Goal: Task Accomplishment & Management: Manage account settings

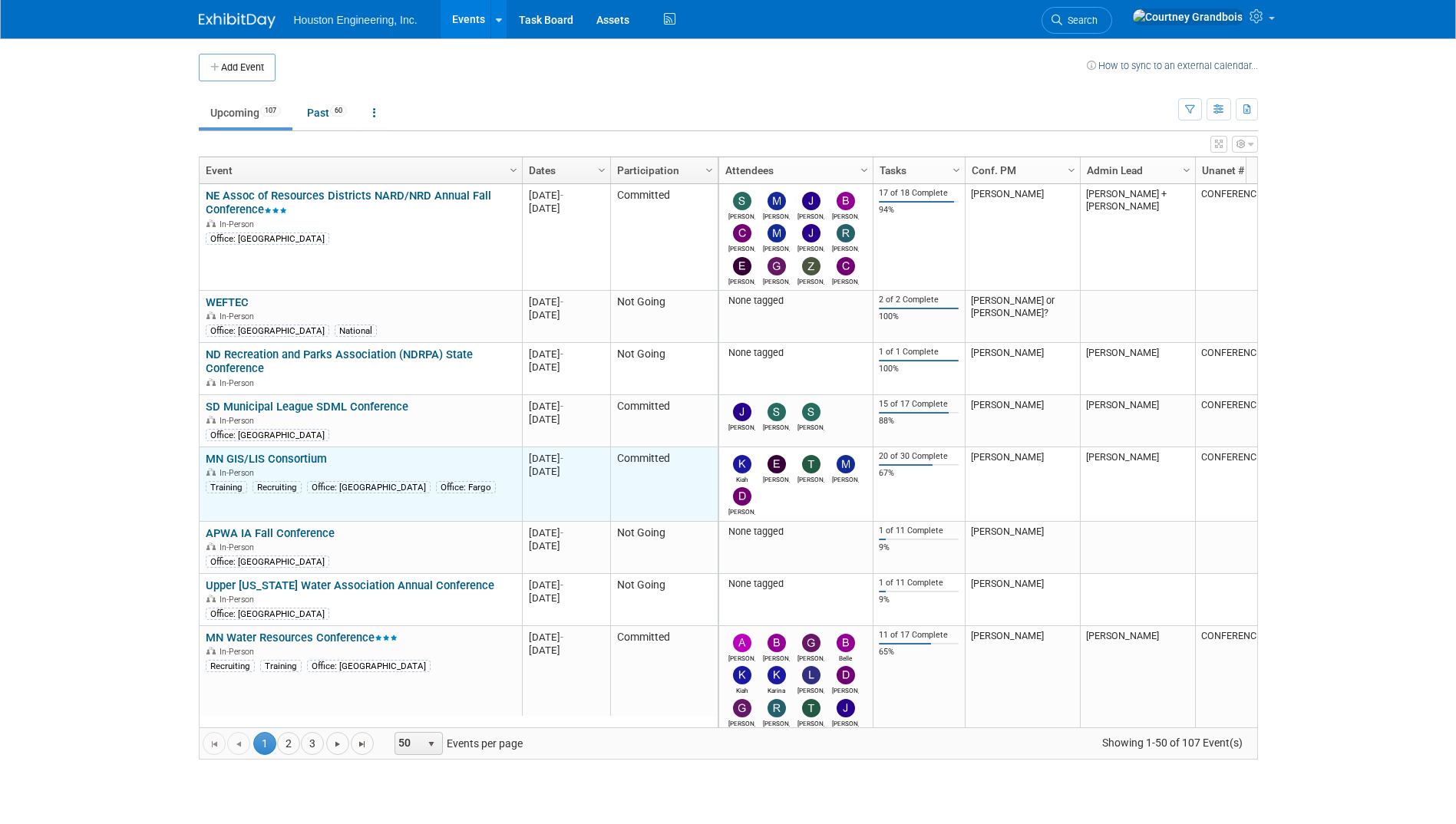
click at [300, 456] on link "MN GIS/LIS Consortium" at bounding box center [267, 458] width 121 height 14
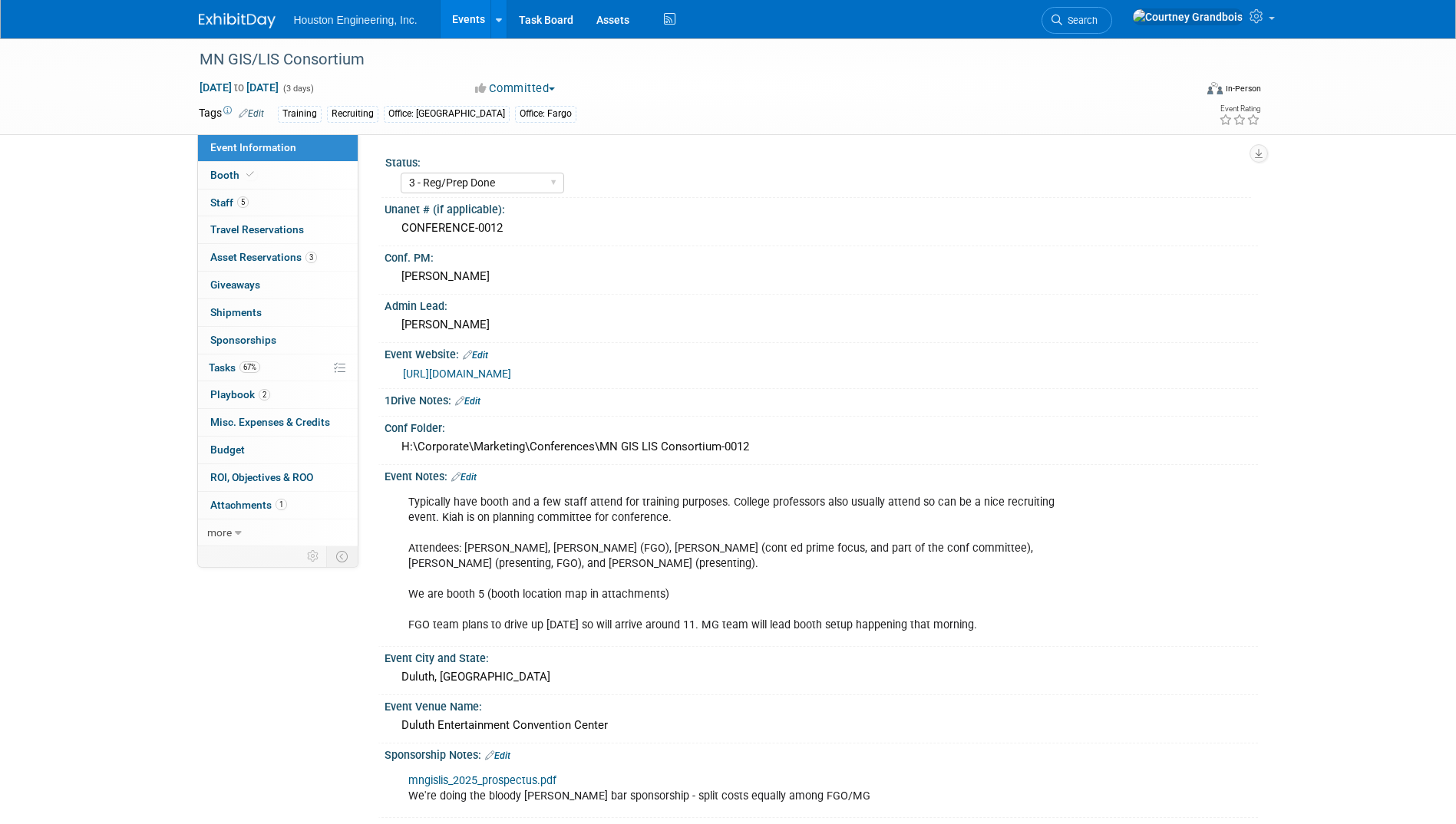
select select "3 - Reg/Prep Done"
select select "Yes"
select select "Geo. Technology"
click at [294, 402] on link "2 Playbook 2" at bounding box center [278, 395] width 160 height 27
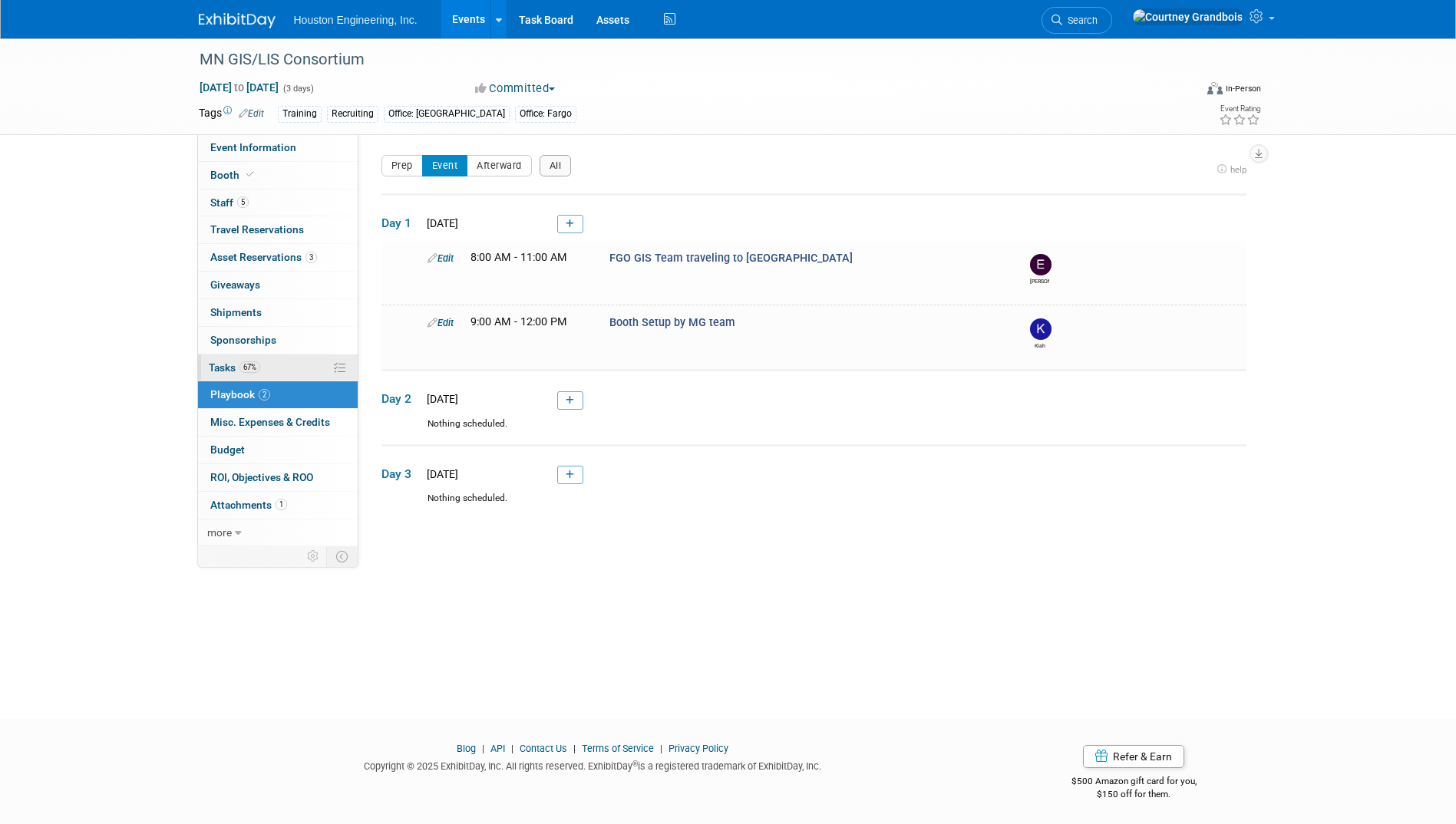
click at [288, 356] on link "67% Tasks 67%" at bounding box center [278, 368] width 160 height 27
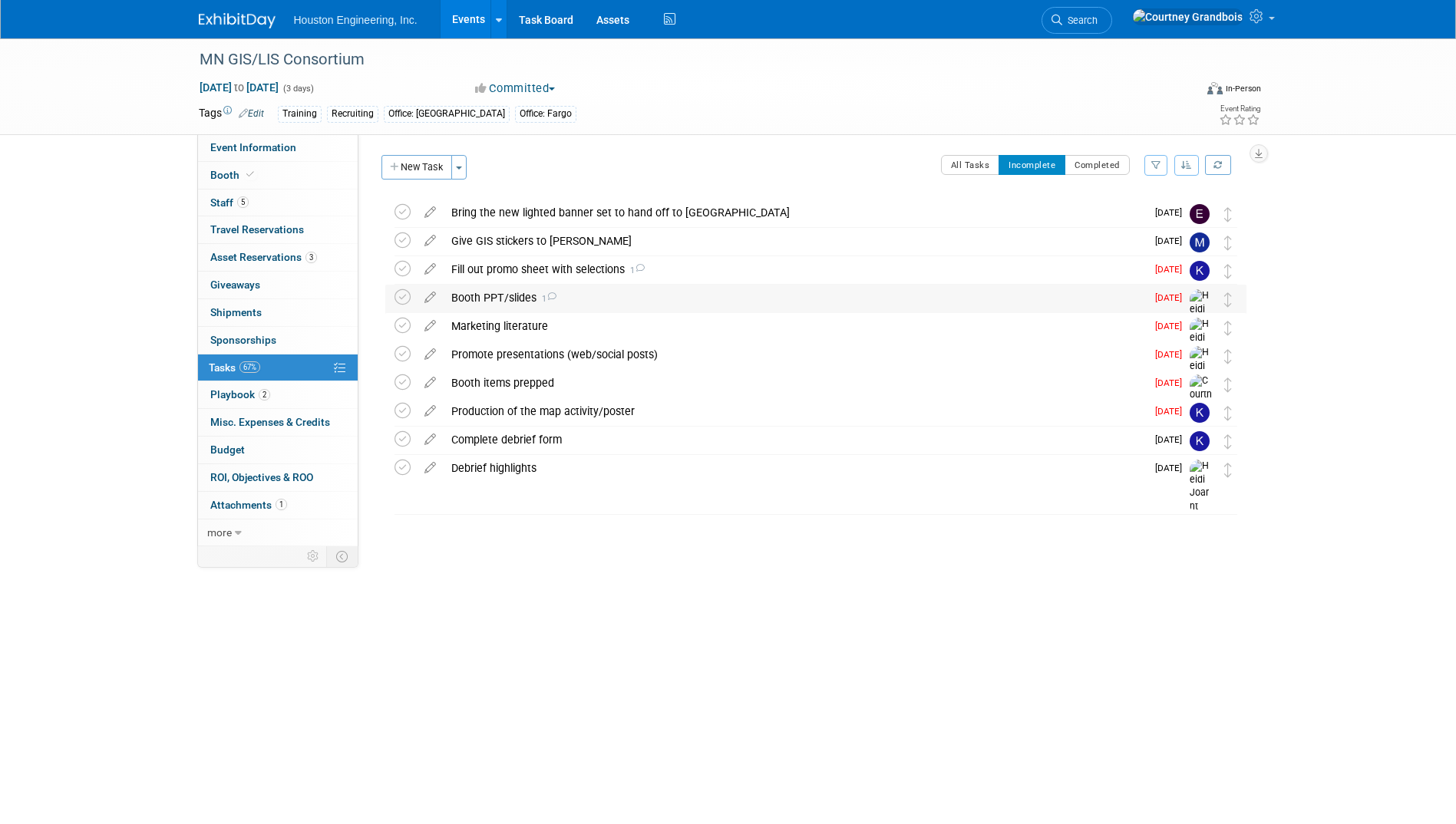
click at [618, 304] on div "Booth PPT/slides 1" at bounding box center [795, 297] width 703 height 26
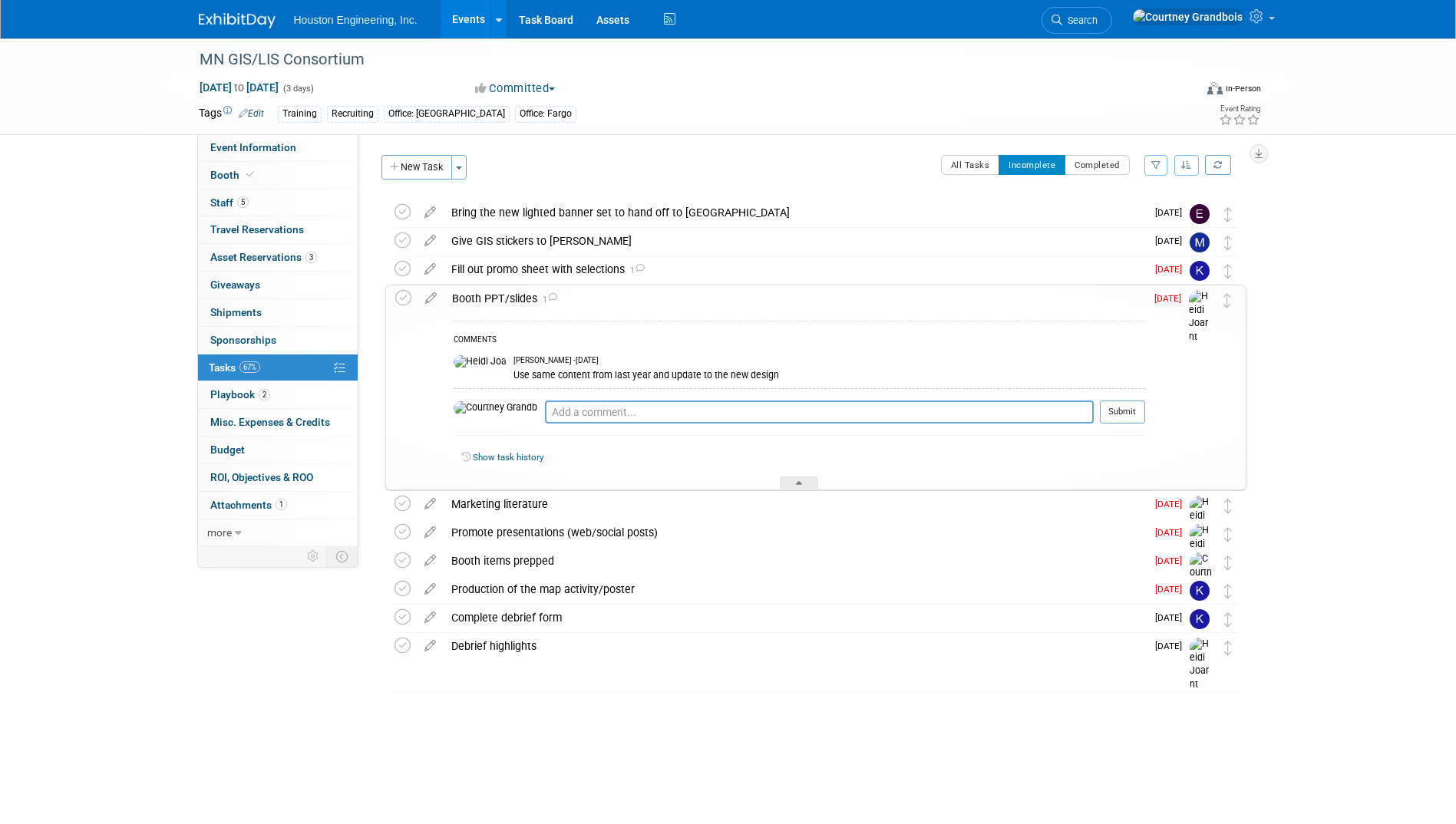
click at [618, 304] on div "Booth PPT/slides 1" at bounding box center [795, 298] width 701 height 26
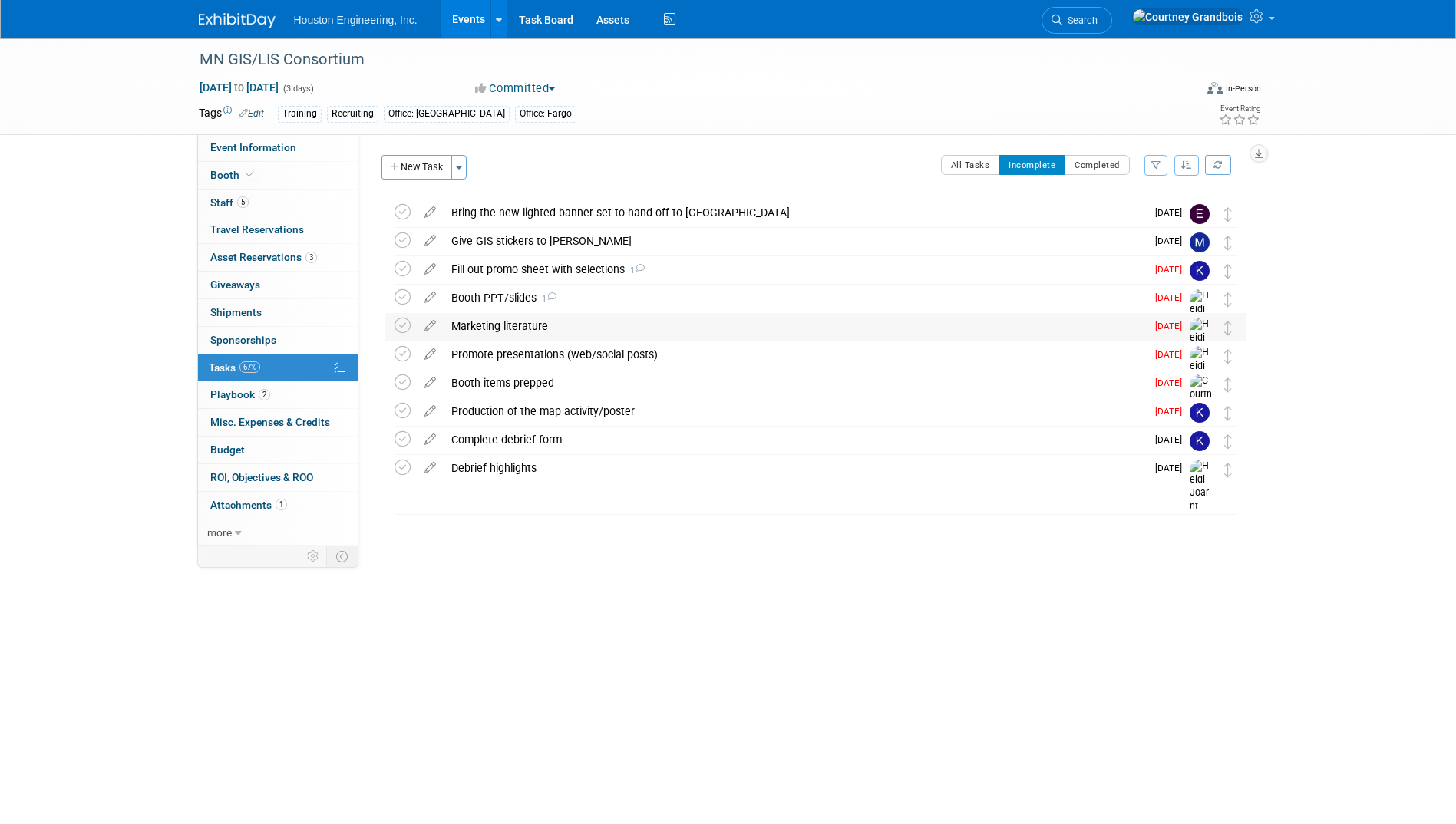
click at [600, 328] on div "Marketing literature" at bounding box center [795, 326] width 703 height 26
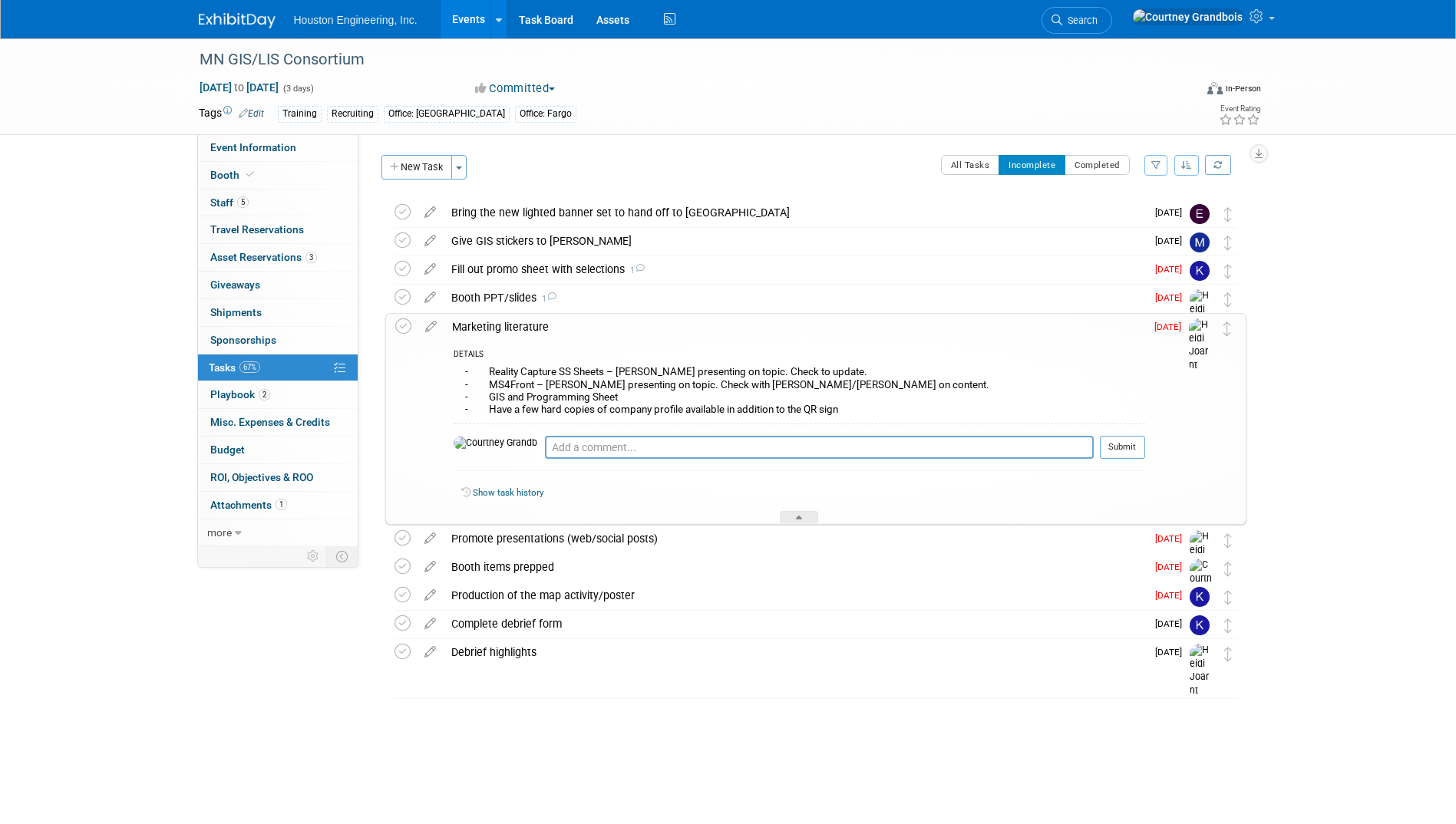
click at [600, 328] on div "Marketing literature" at bounding box center [795, 327] width 701 height 26
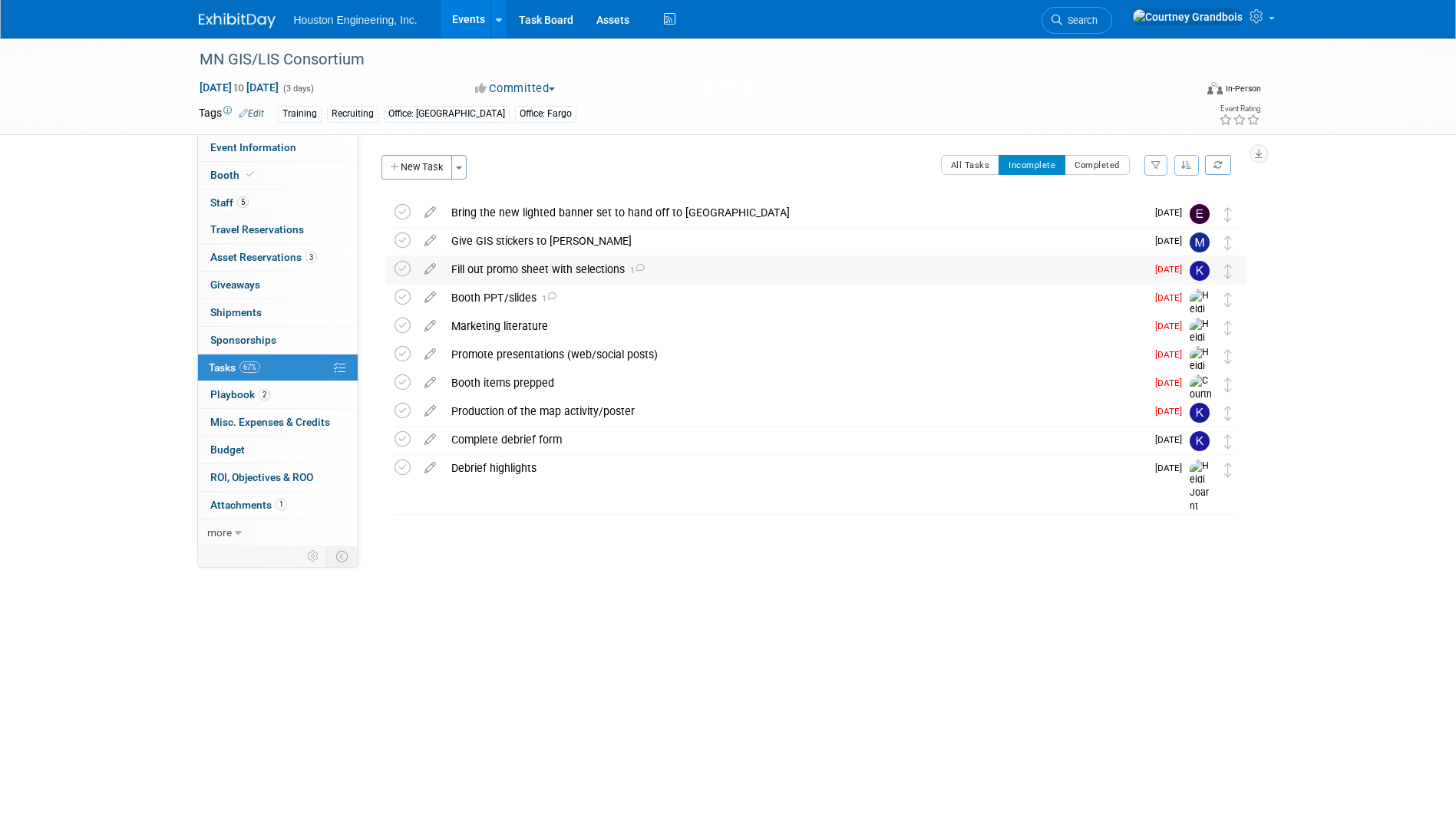
click at [614, 270] on div "Fill out promo sheet with selections 1" at bounding box center [795, 269] width 703 height 26
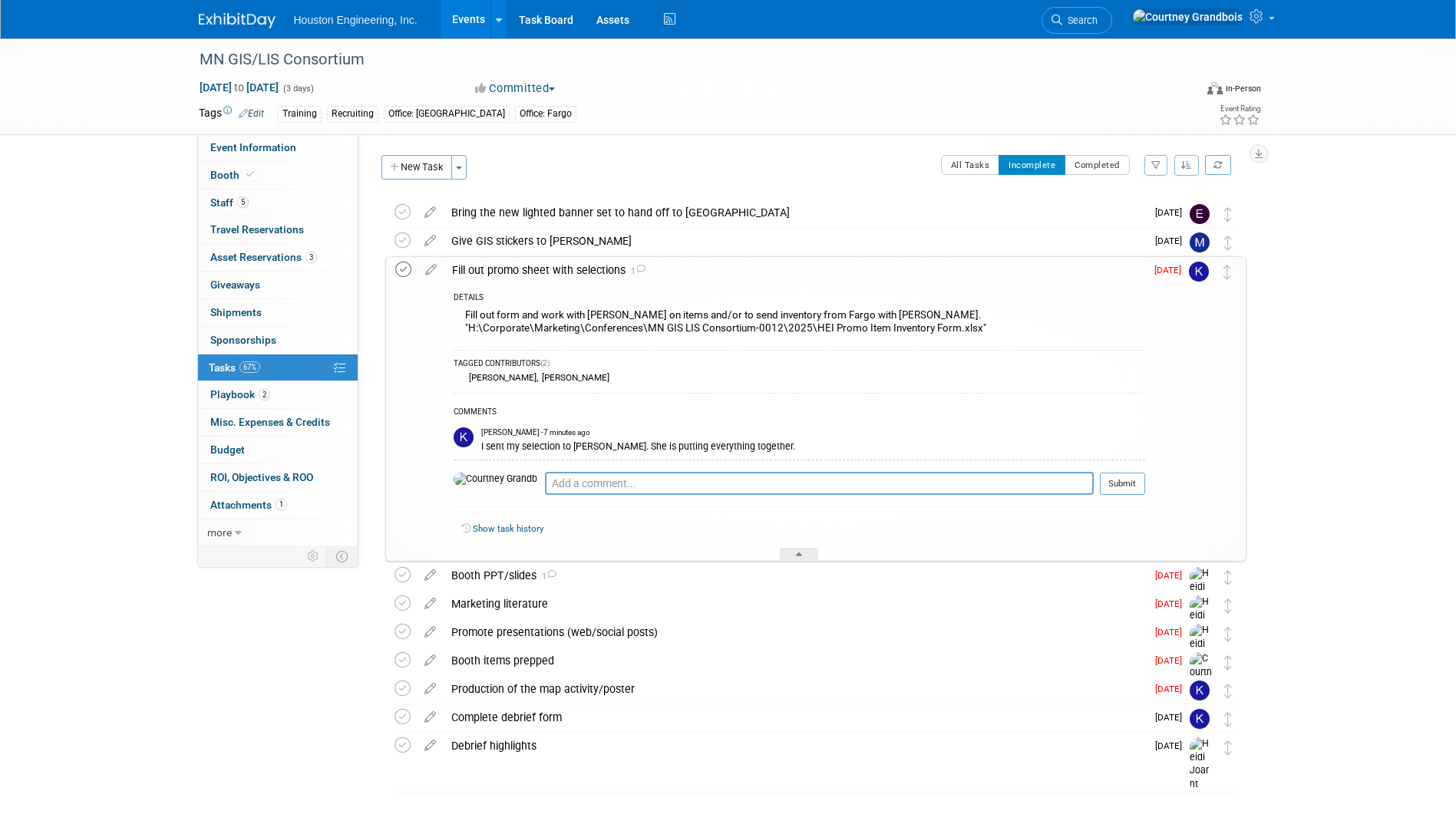
click at [402, 266] on icon at bounding box center [403, 270] width 16 height 16
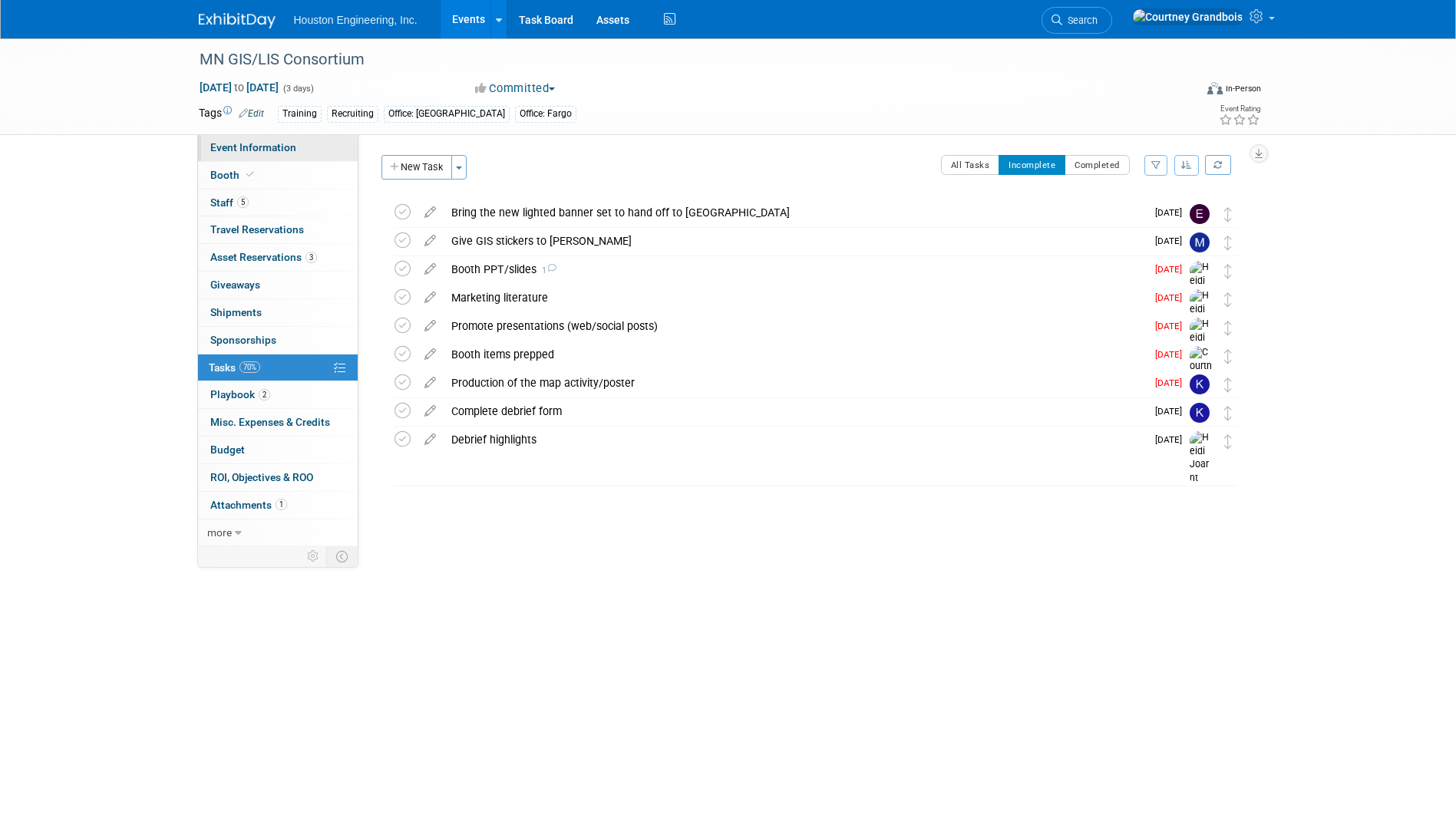
click at [267, 154] on link "Event Information" at bounding box center [278, 148] width 160 height 27
select select "3 - Reg/Prep Done"
select select "Yes"
select select "Geo. Technology"
